Goal: Transaction & Acquisition: Purchase product/service

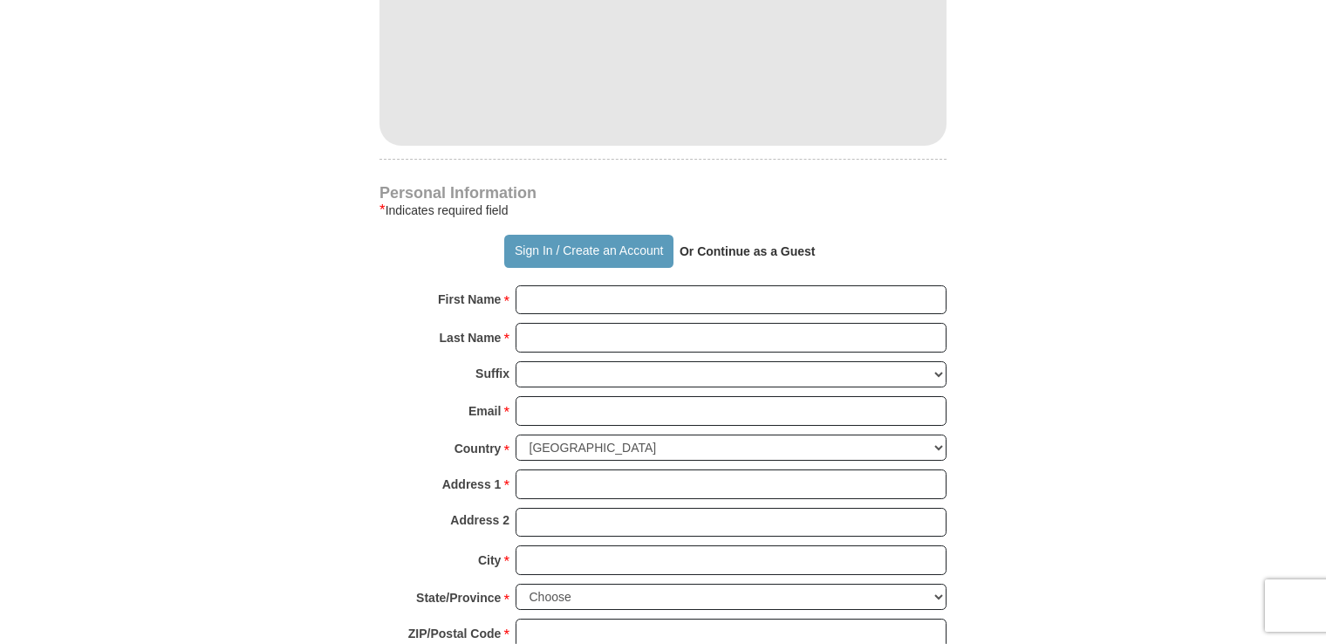
scroll to position [1047, 0]
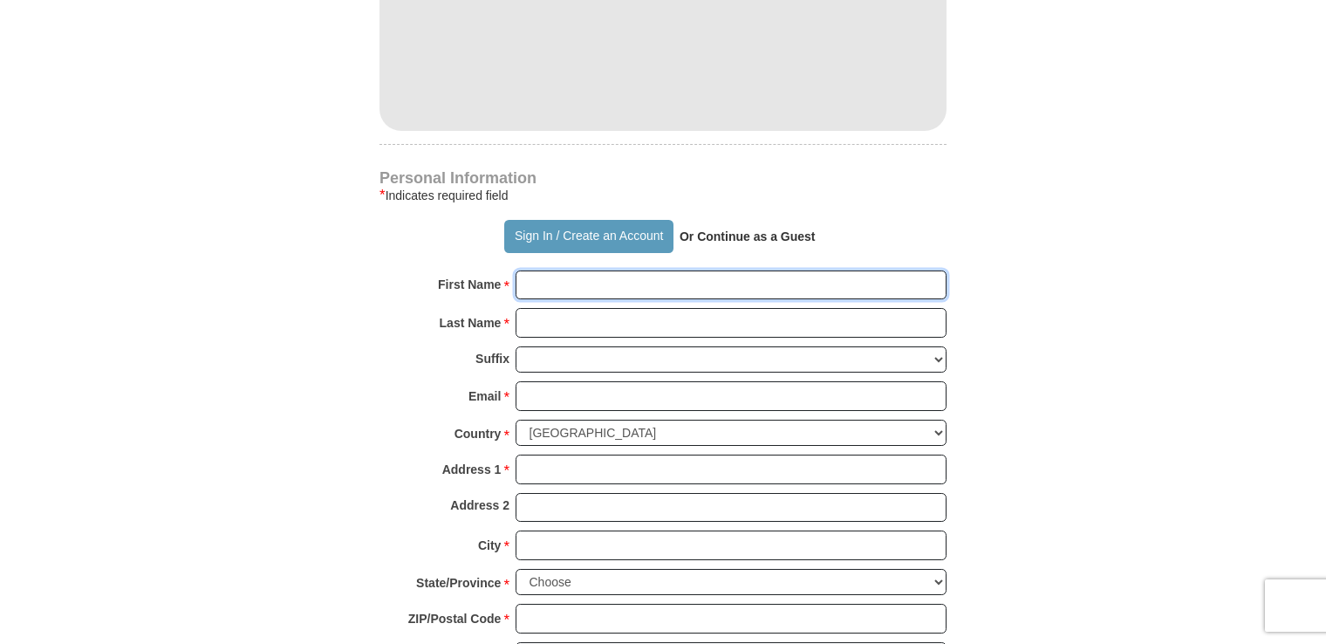
drag, startPoint x: 568, startPoint y: 288, endPoint x: 550, endPoint y: 311, distance: 29.2
click at [568, 288] on input "First Name *" at bounding box center [731, 285] width 431 height 30
type input "[PERSON_NAME]"
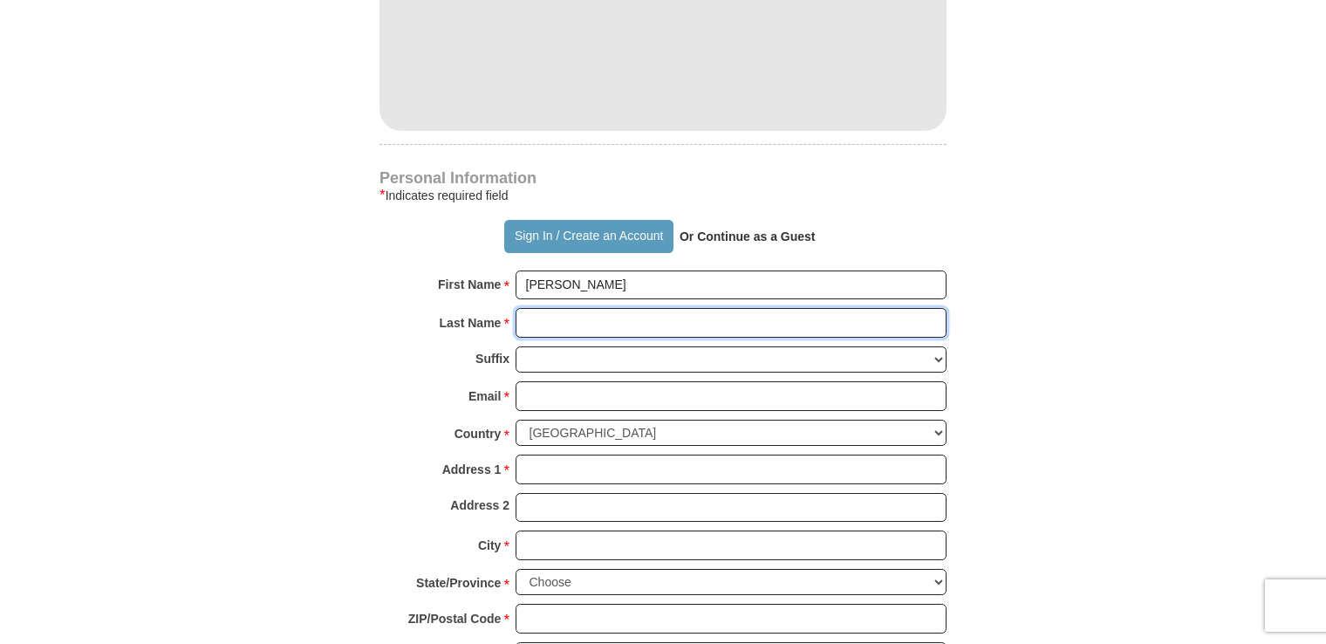
type input "[PERSON_NAME]"
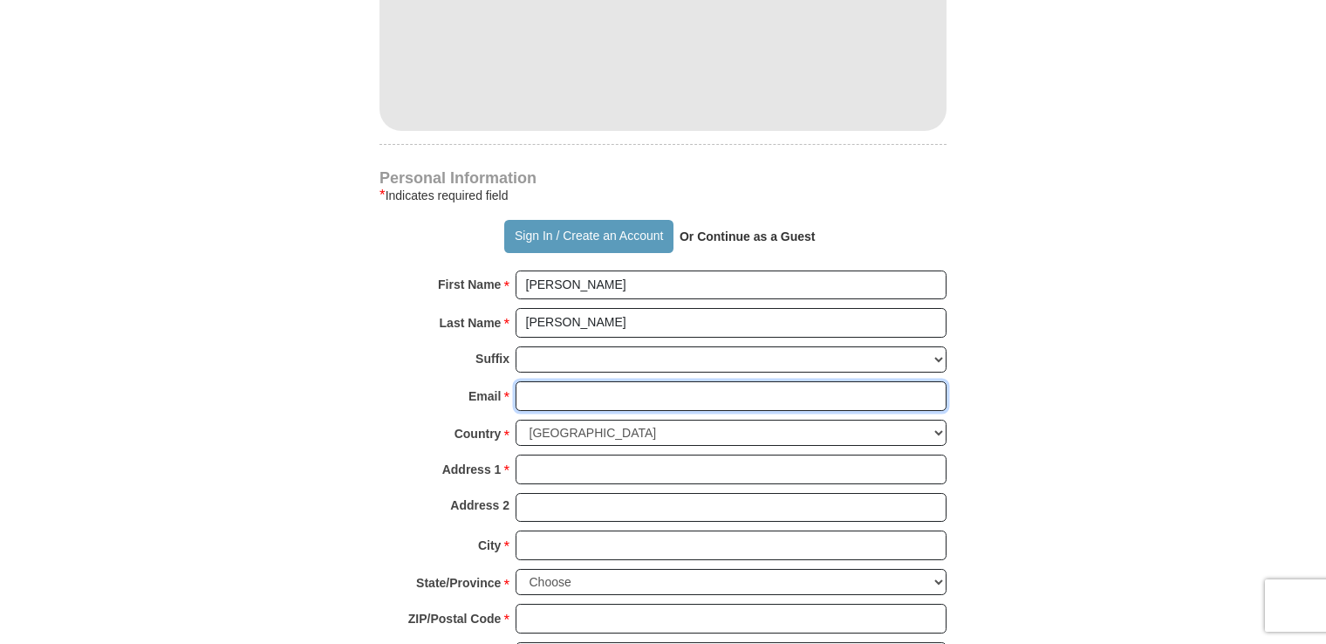
type input "[EMAIL_ADDRESS][DOMAIN_NAME]"
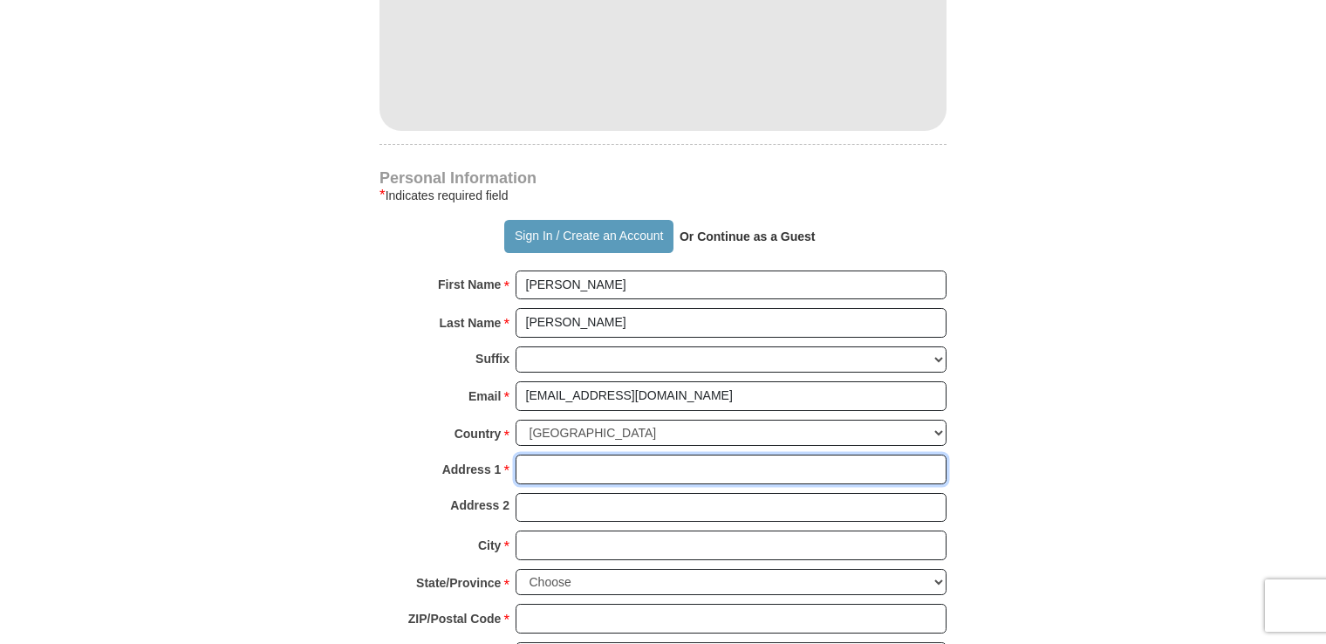
type input "[STREET_ADDRESS][PERSON_NAME]"
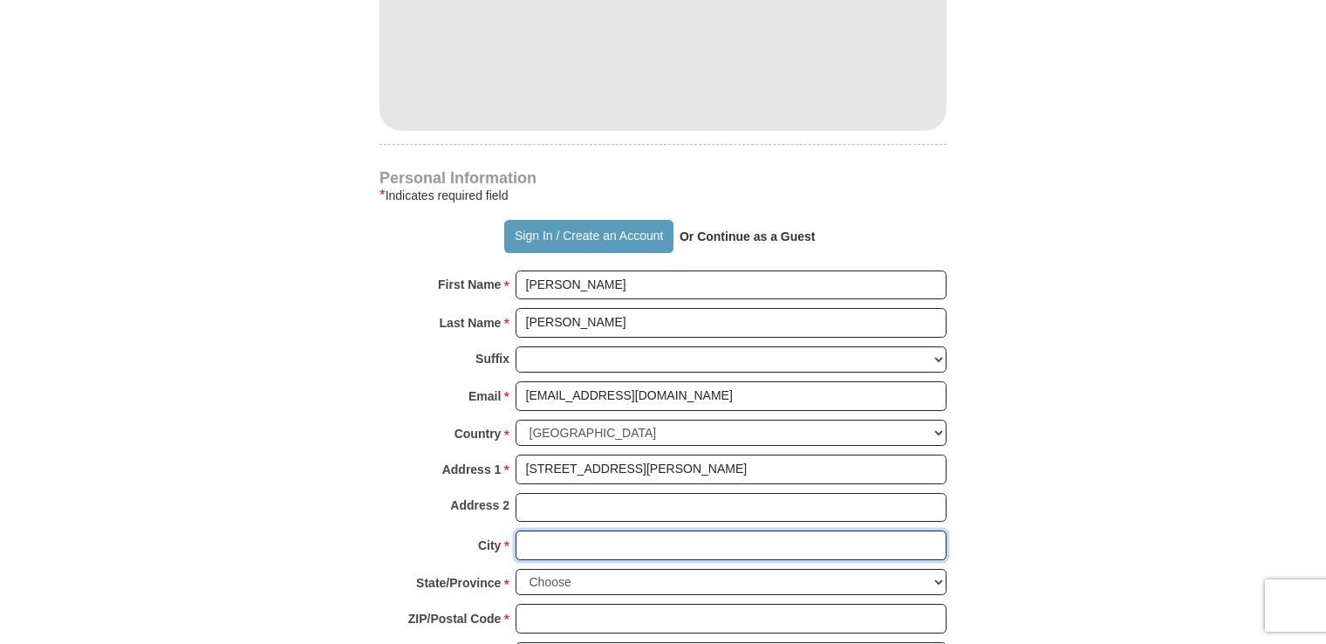
type input "Titusville"
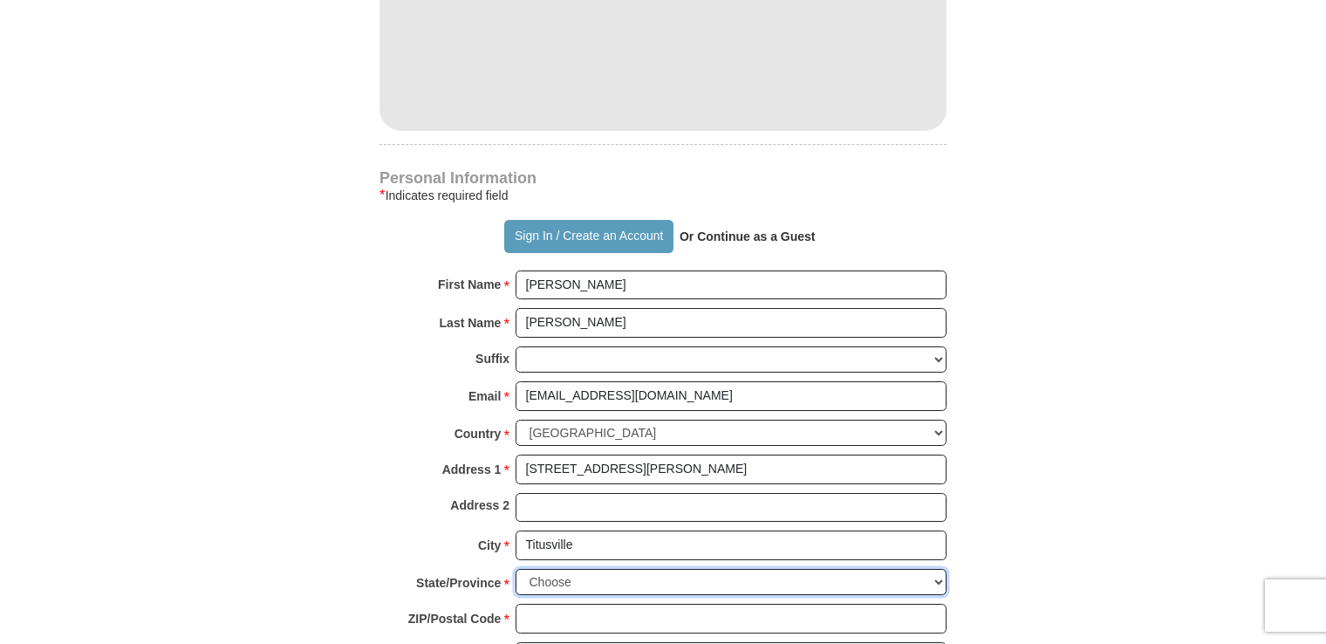
select select "FL"
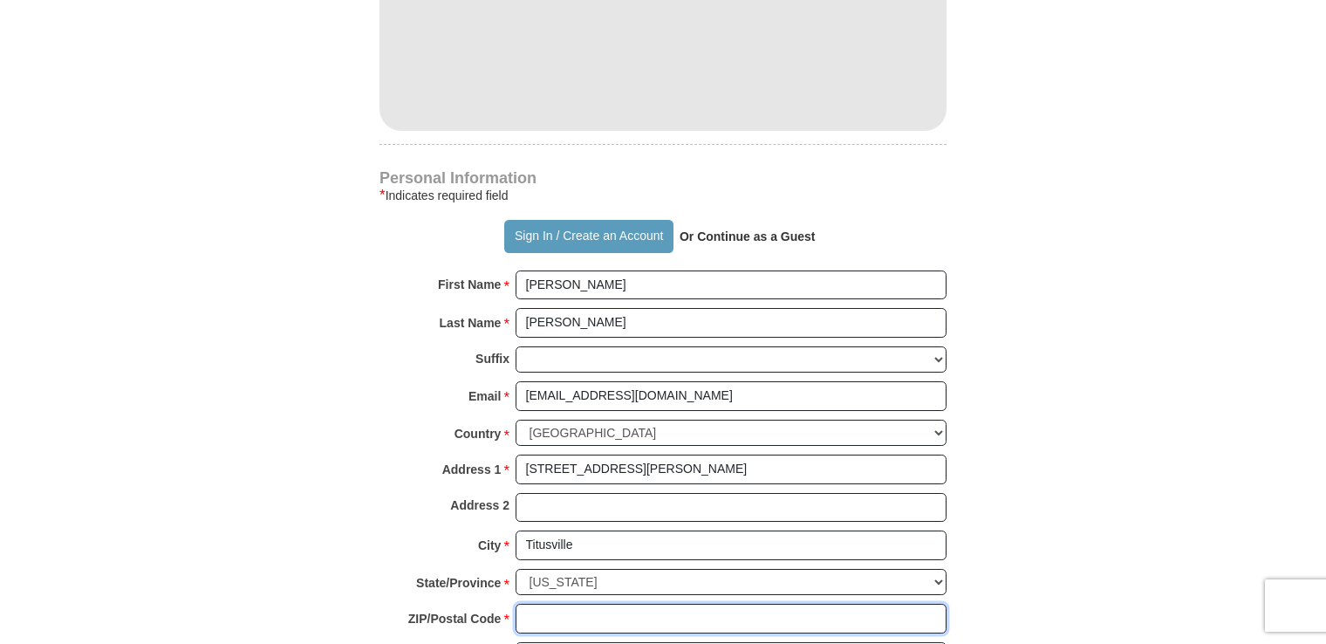
type input "32780"
type input "3217201495"
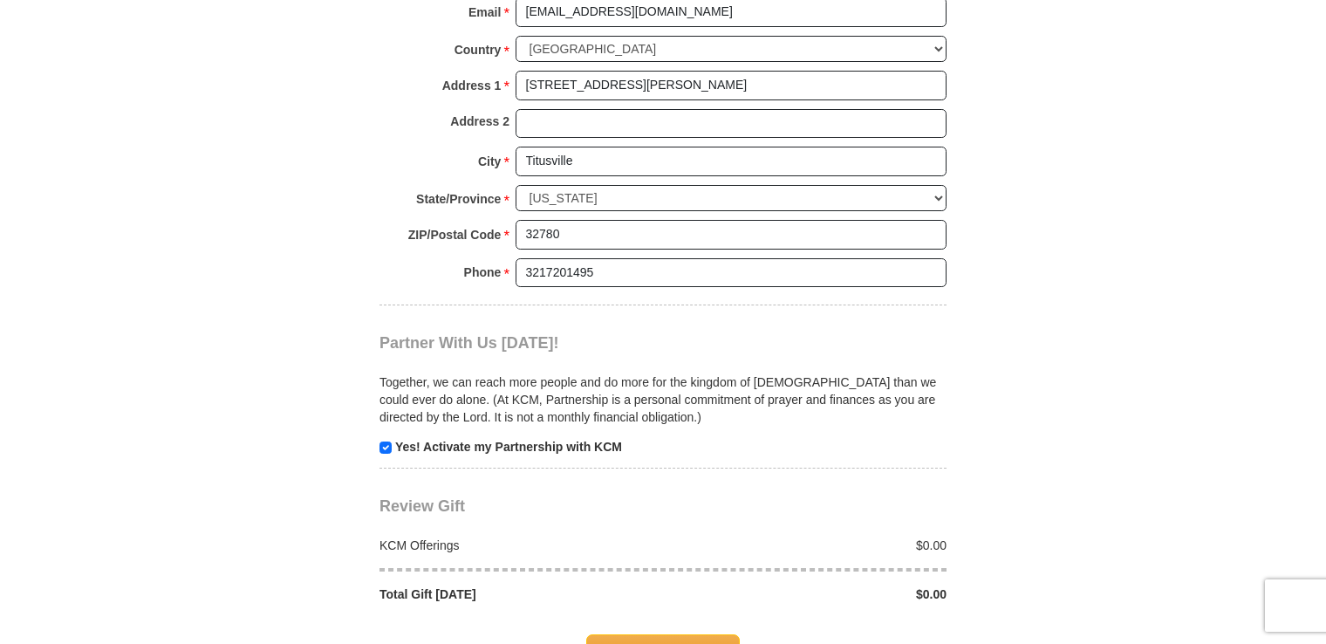
scroll to position [1483, 0]
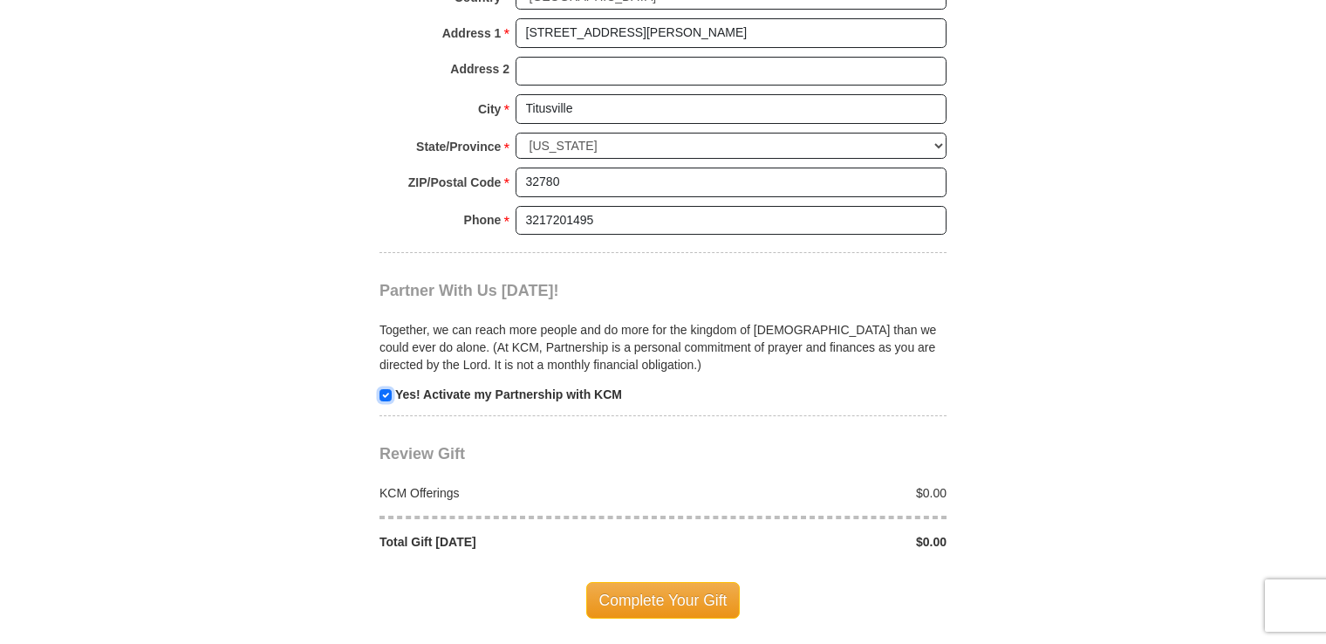
click at [382, 391] on input "checkbox" at bounding box center [385, 395] width 12 height 12
checkbox input "false"
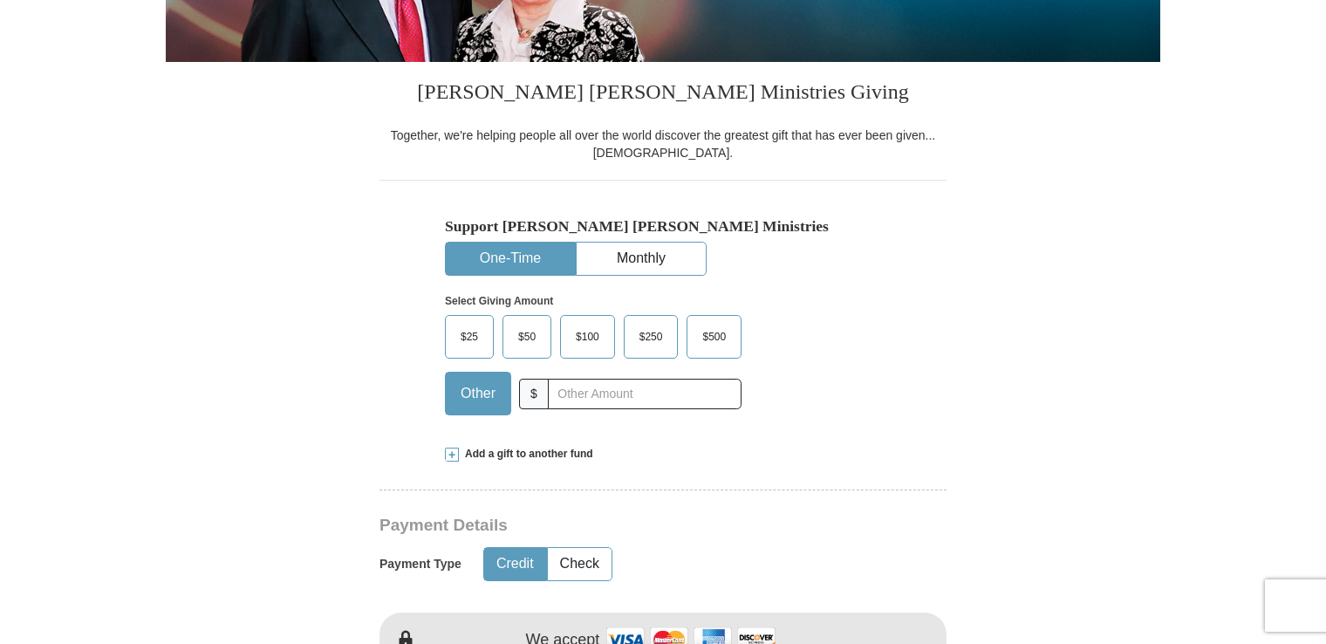
scroll to position [355, 0]
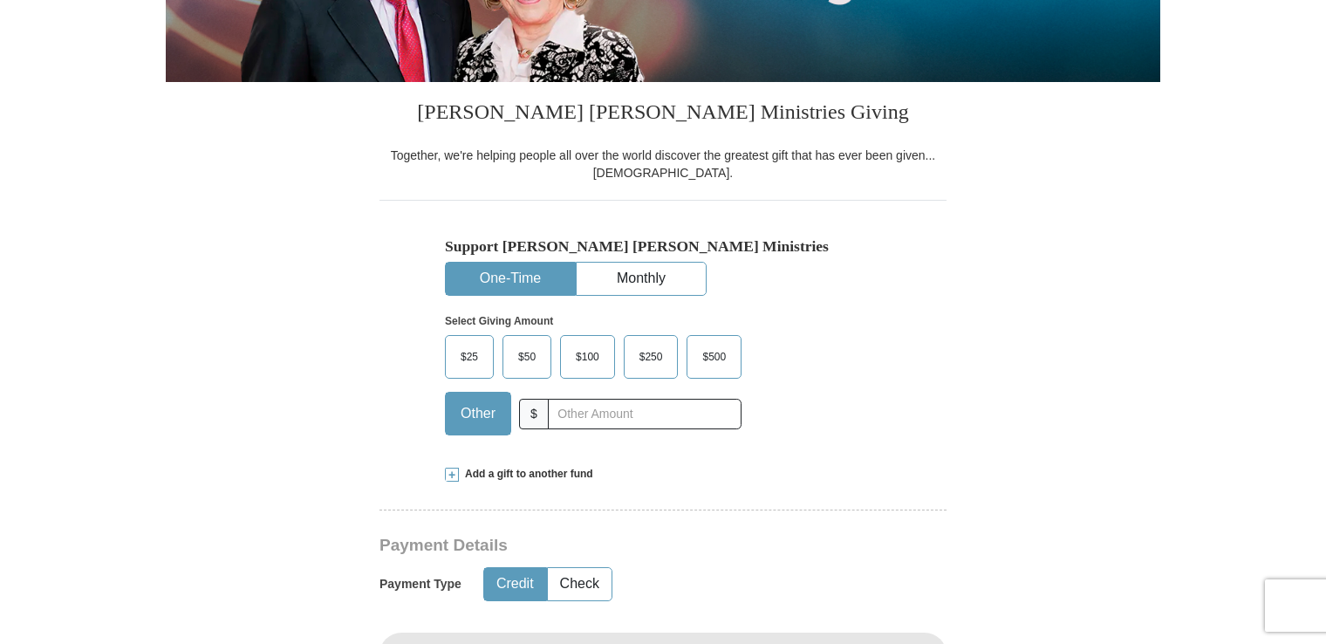
click at [600, 361] on span "$100" at bounding box center [587, 357] width 41 height 26
click at [0, 0] on input "$100" at bounding box center [0, 0] width 0 height 0
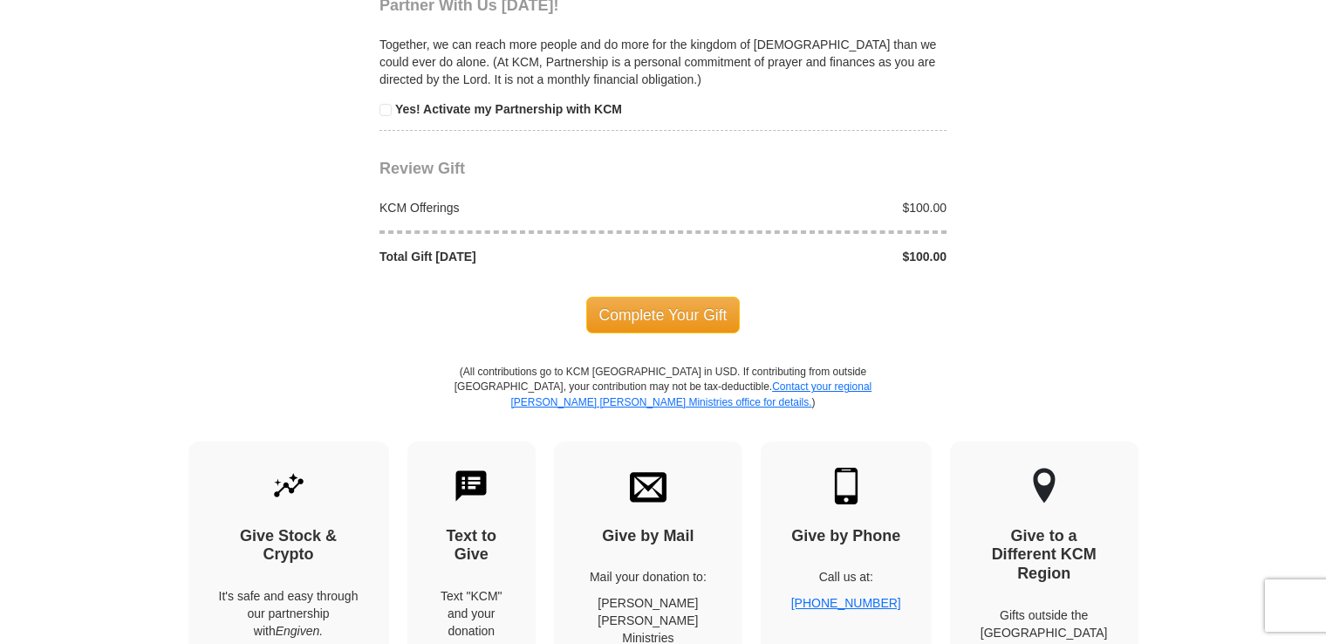
scroll to position [1777, 0]
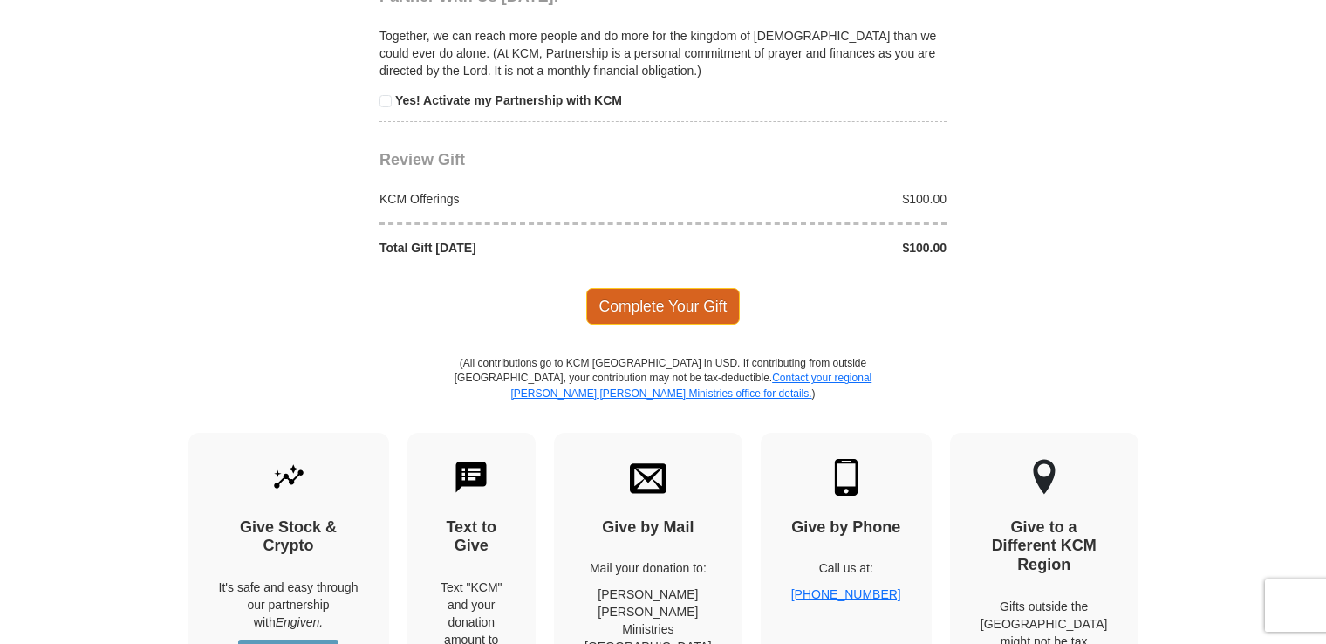
click at [697, 303] on span "Complete Your Gift" at bounding box center [663, 306] width 154 height 37
